Goal: Check status: Check status

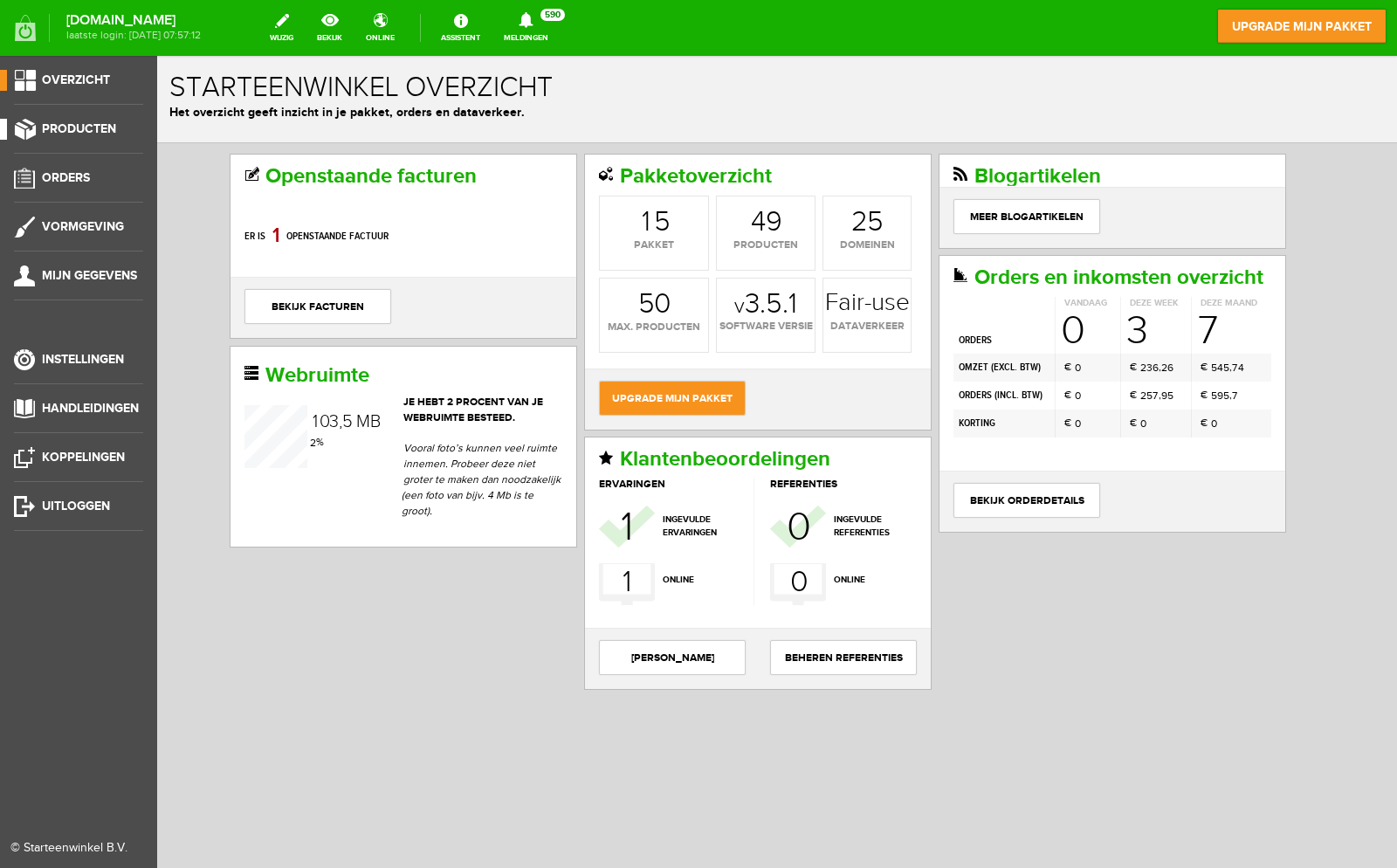
click at [25, 138] on link "Producten" at bounding box center [71, 129] width 143 height 21
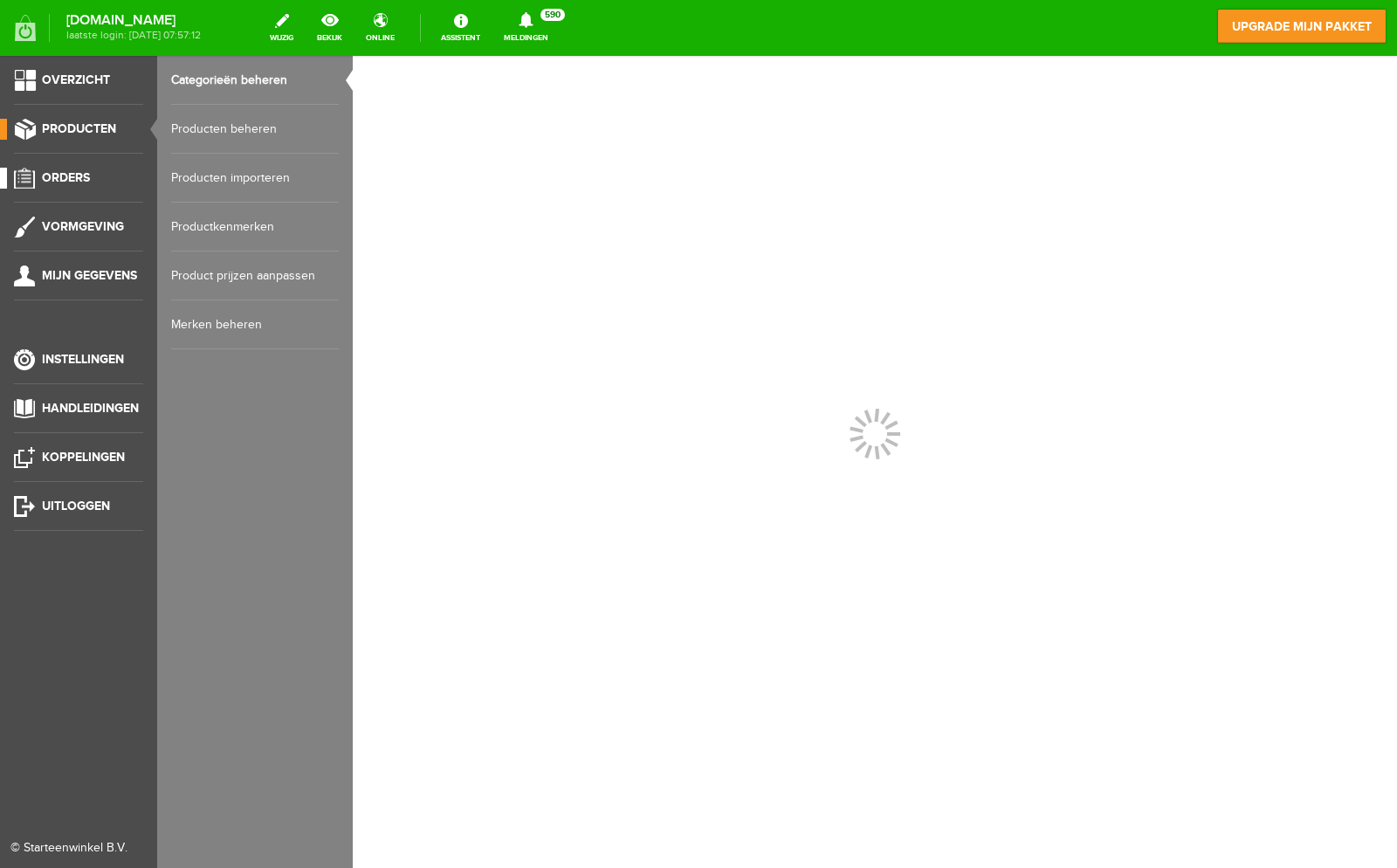
drag, startPoint x: 37, startPoint y: 160, endPoint x: 31, endPoint y: 178, distance: 19.0
click at [31, 178] on ul "Overzicht Producten Orders Vormgeving Mijn gegevens Instellingen Handleidingen …" at bounding box center [79, 490] width 157 height 868
click at [53, 177] on span "Orders" at bounding box center [65, 177] width 48 height 15
click at [270, 85] on link "Order overzicht" at bounding box center [254, 81] width 168 height 49
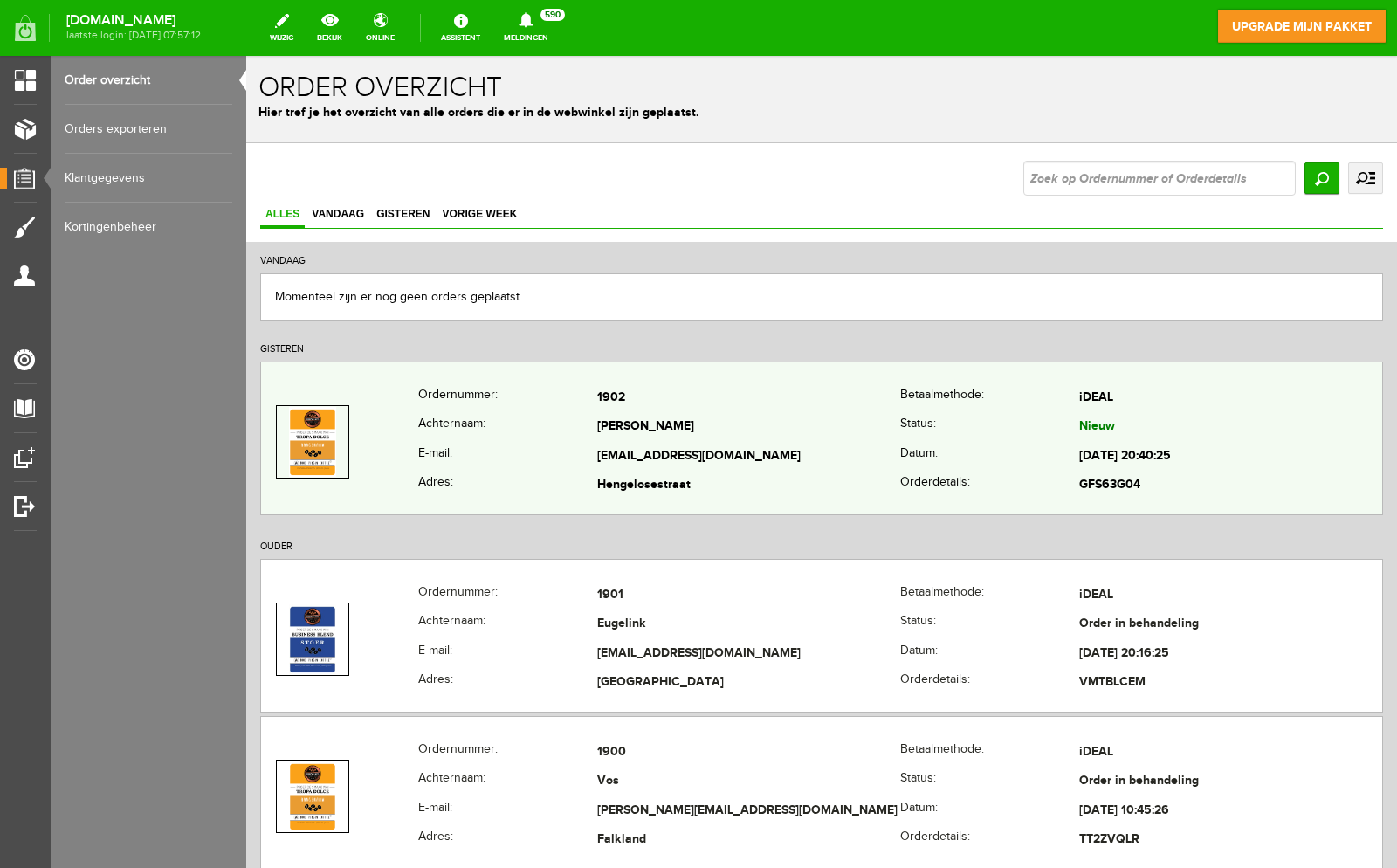
click at [527, 458] on th "E-mail:" at bounding box center [508, 456] width 179 height 30
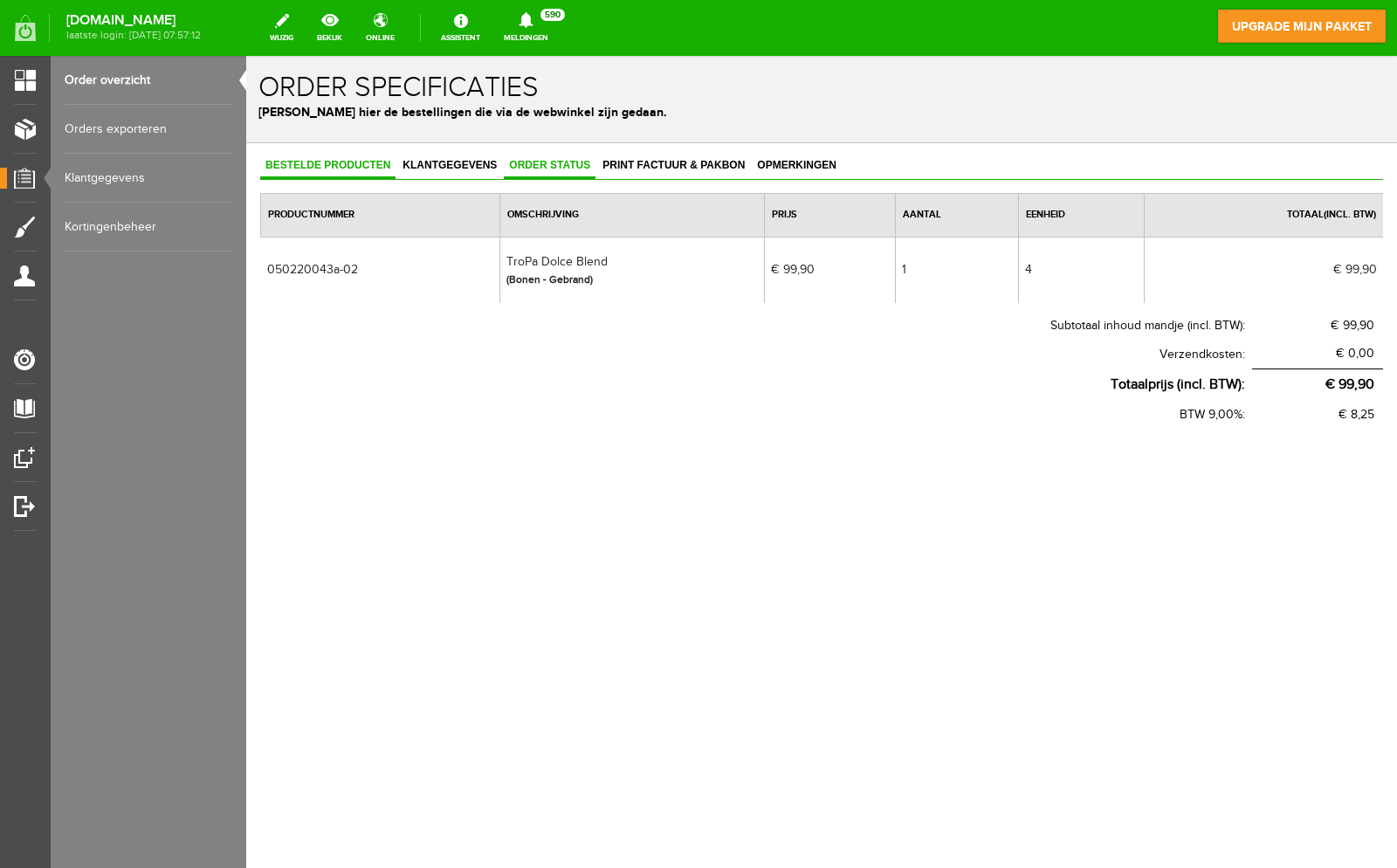
click at [582, 162] on span "Order status" at bounding box center [549, 165] width 91 height 13
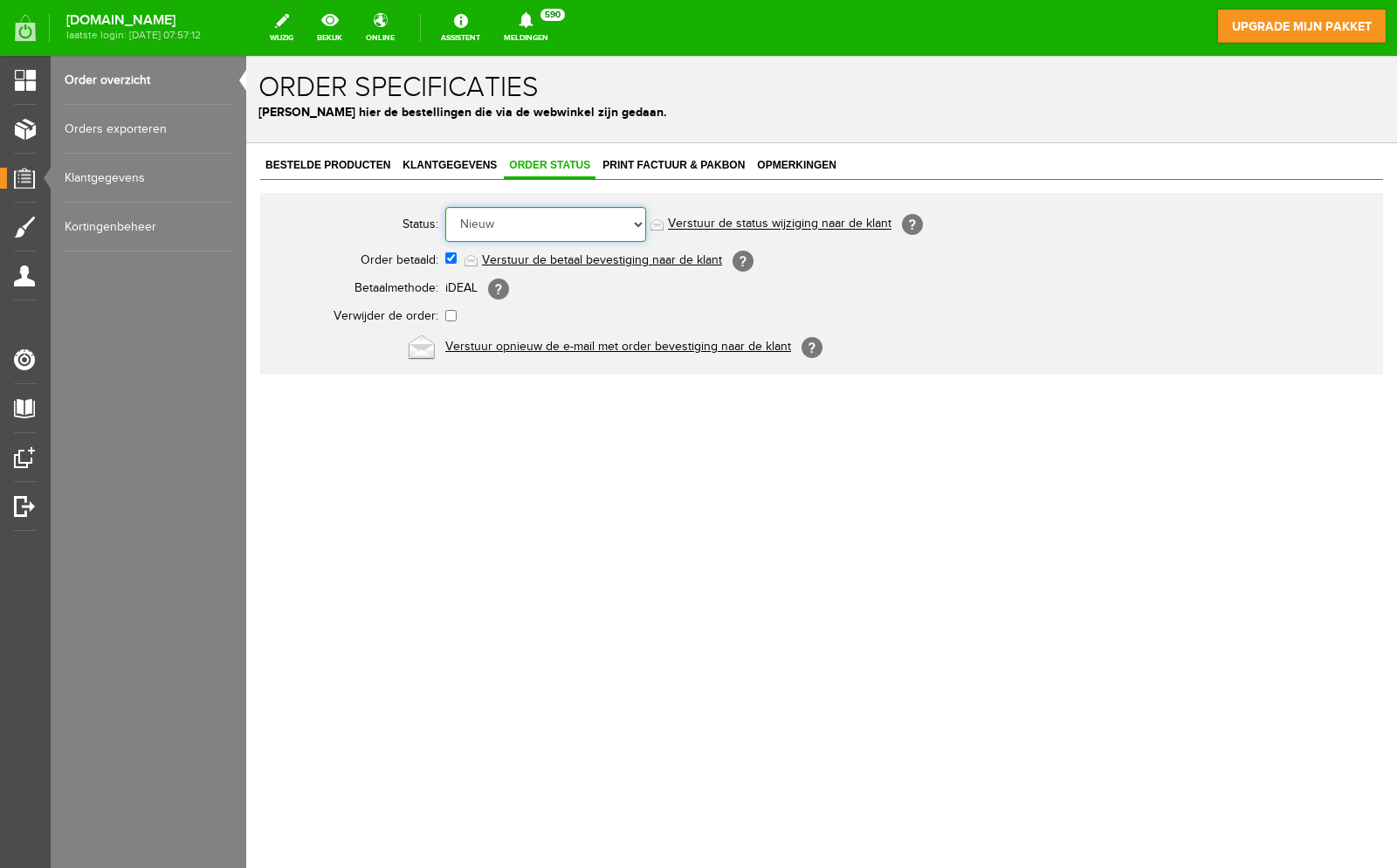
select select "2"
click at [446, 207] on select "Order niet afgerond Nieuw Order in behandeling Wacht op leverancier Wacht op be…" at bounding box center [546, 224] width 201 height 35
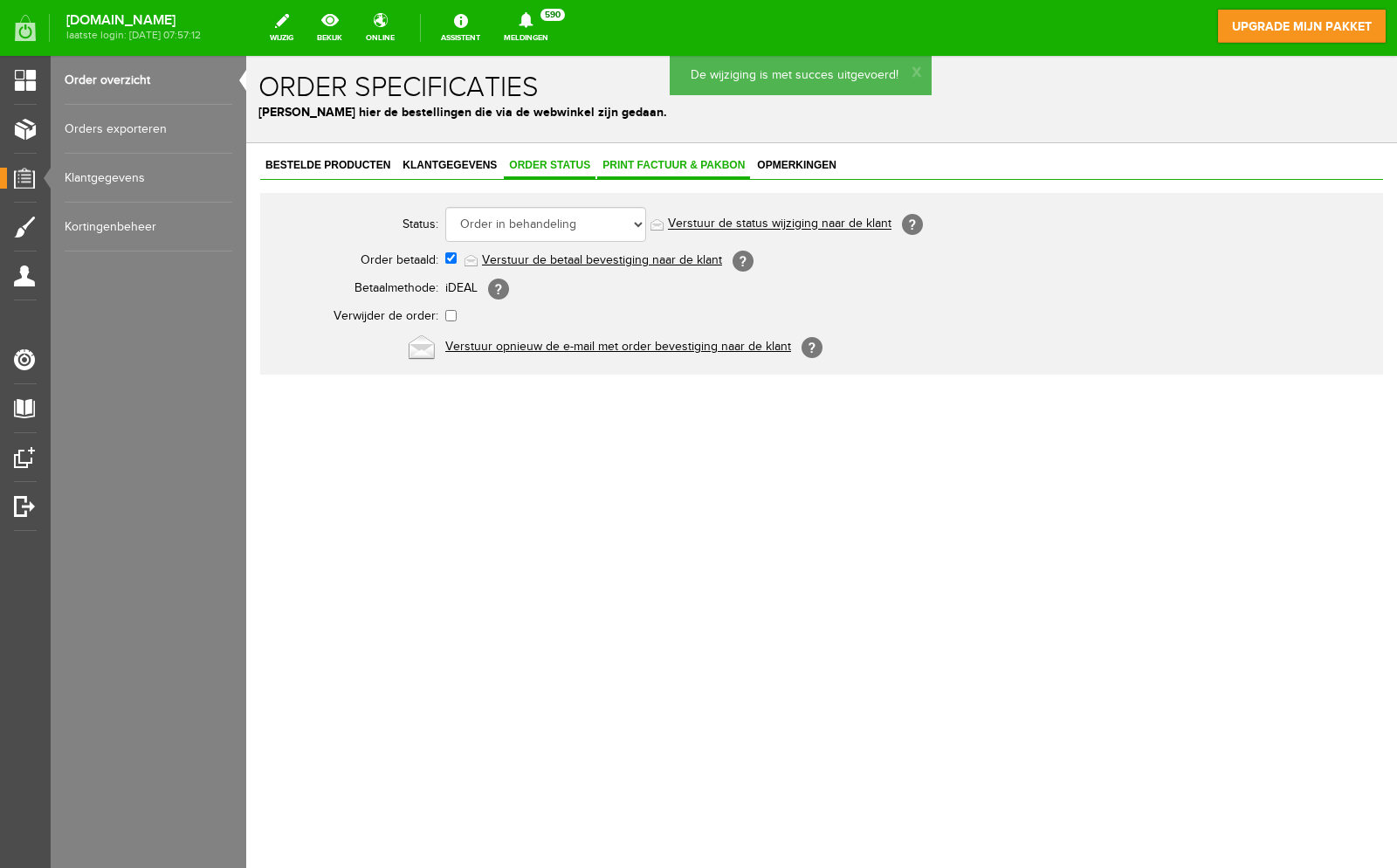
click at [649, 163] on span "Print factuur & pakbon" at bounding box center [673, 165] width 152 height 13
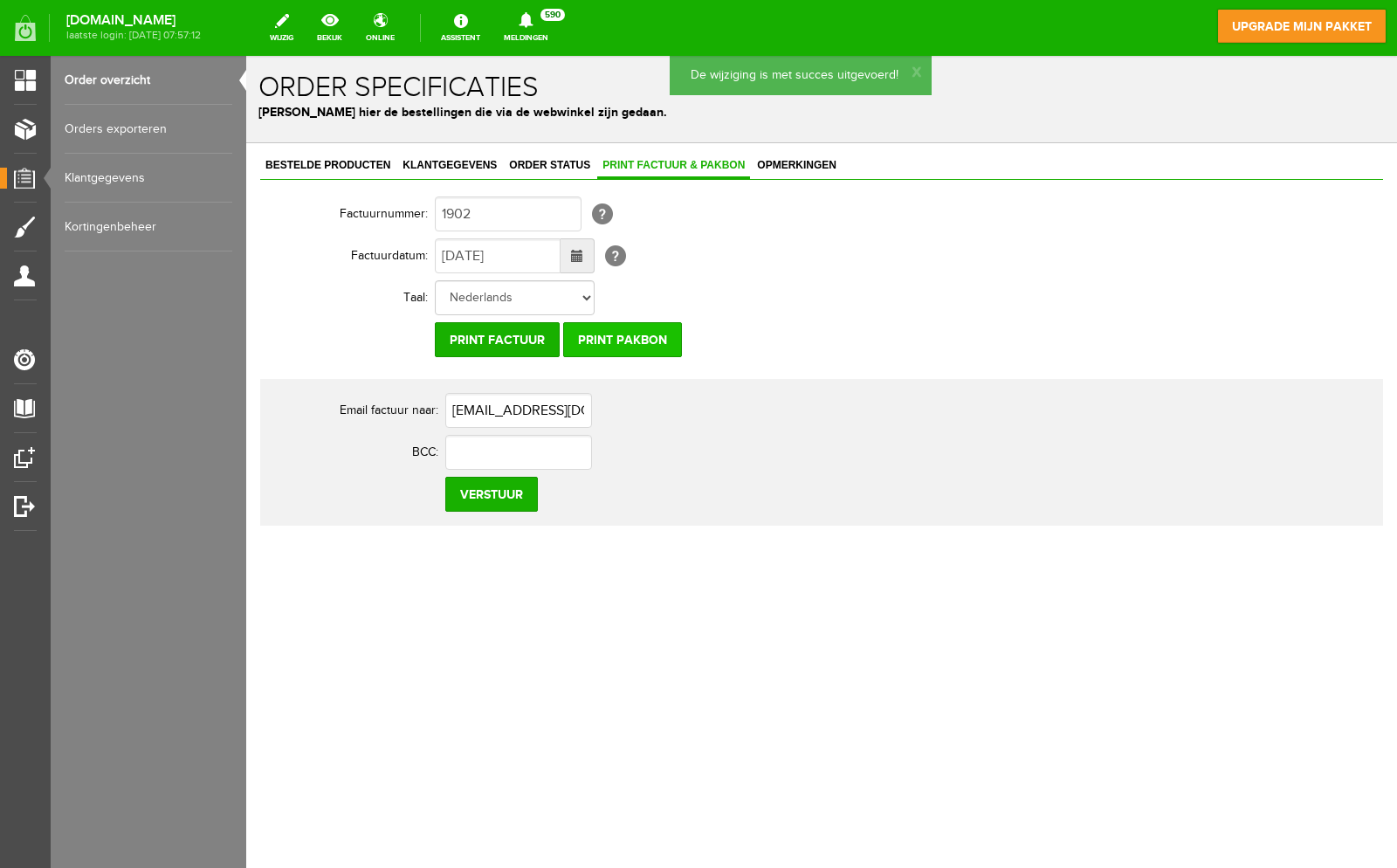
click at [612, 339] on input "Print pakbon" at bounding box center [622, 340] width 118 height 35
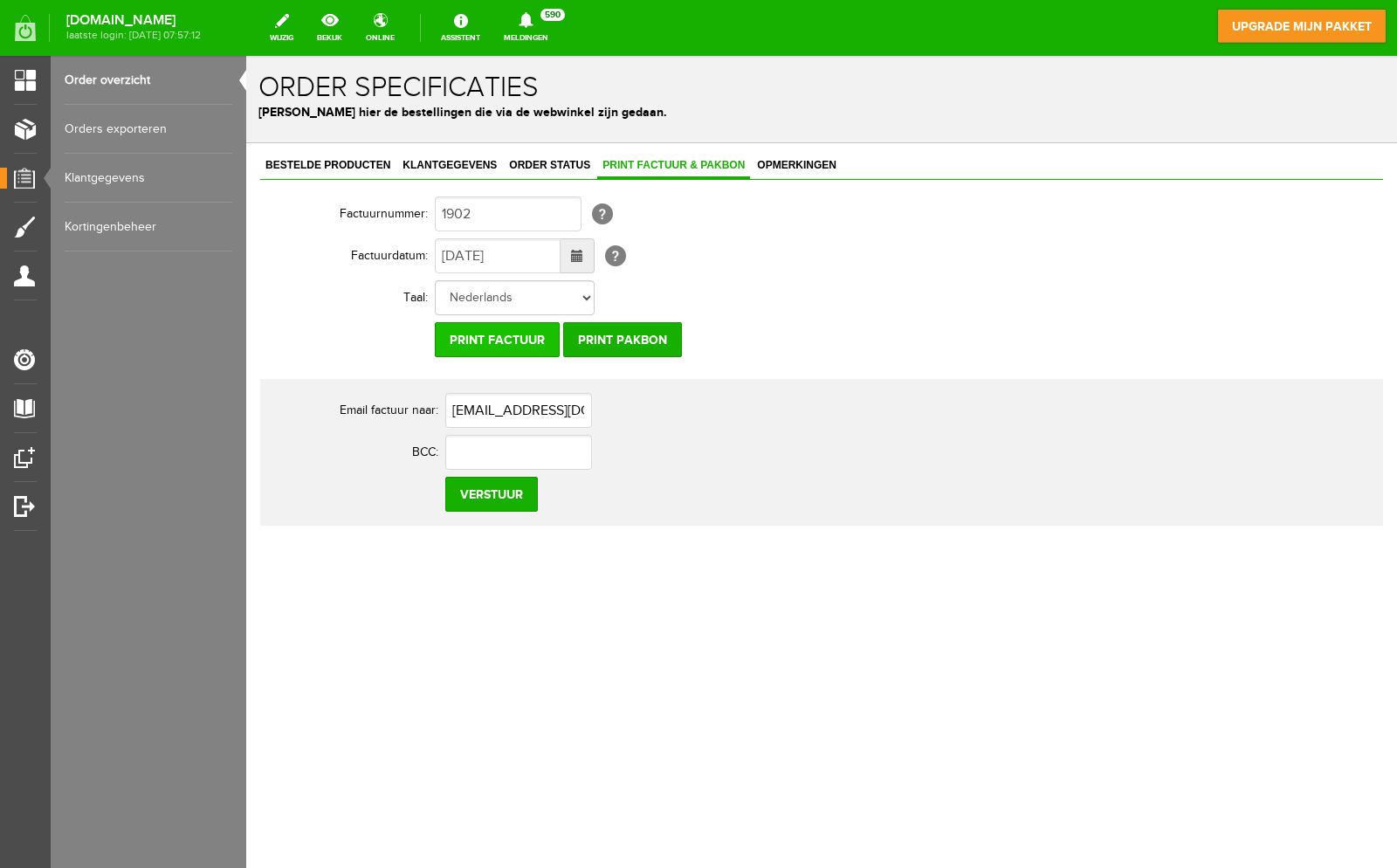
click at [526, 343] on input "Print factuur" at bounding box center [497, 340] width 125 height 35
